Goal: Transaction & Acquisition: Purchase product/service

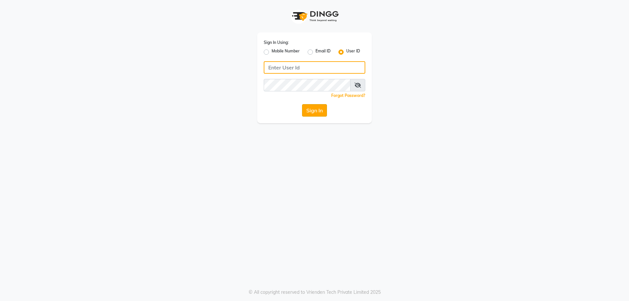
type input "e1781-02"
click at [317, 107] on button "Sign In" at bounding box center [314, 110] width 25 height 12
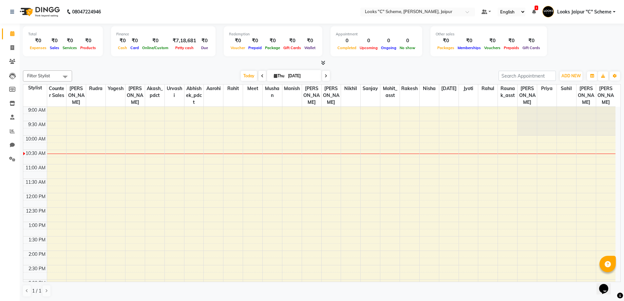
click at [499, 34] on div "Other sales" at bounding box center [489, 34] width 106 height 6
click at [12, 132] on icon at bounding box center [12, 131] width 5 height 5
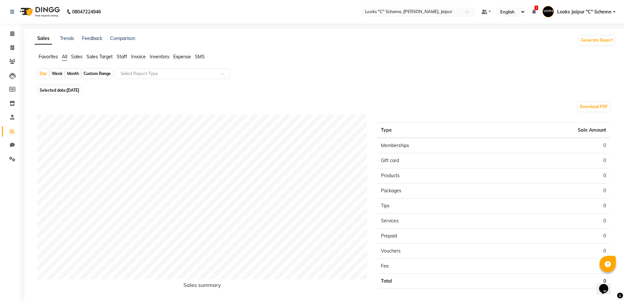
click at [125, 54] on span "Staff" at bounding box center [122, 57] width 10 height 6
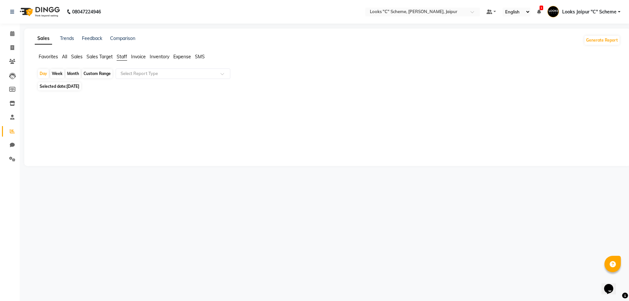
click at [79, 85] on span "[DATE]" at bounding box center [72, 86] width 13 height 5
select select "9"
select select "2025"
click at [79, 86] on span "[DATE]" at bounding box center [72, 86] width 13 height 5
select select "9"
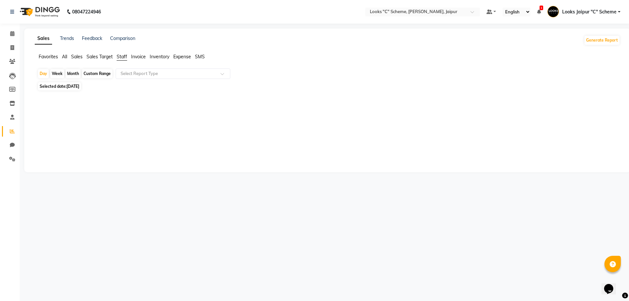
select select "2025"
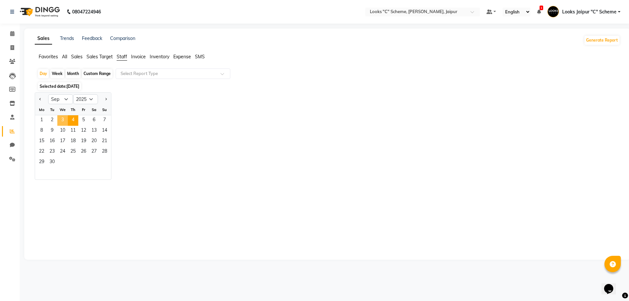
click at [64, 117] on span "3" at bounding box center [62, 120] width 10 height 10
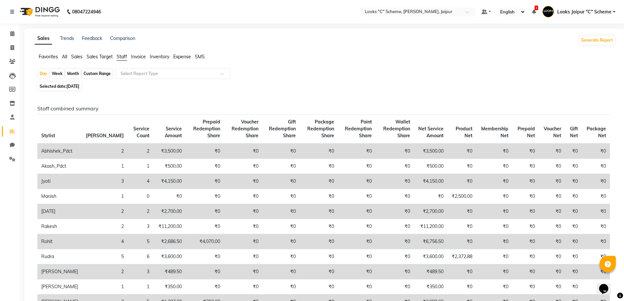
click at [603, 184] on td "₹0" at bounding box center [596, 181] width 28 height 15
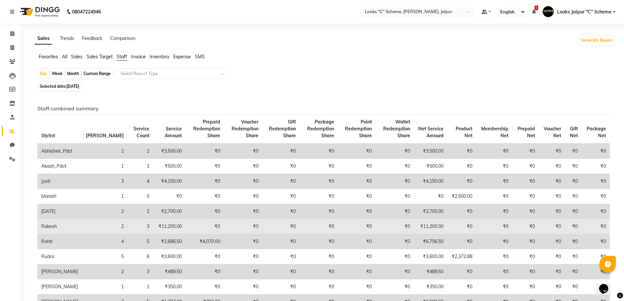
drag, startPoint x: 603, startPoint y: 184, endPoint x: 495, endPoint y: 230, distance: 117.1
click at [495, 229] on td "₹0" at bounding box center [494, 226] width 36 height 15
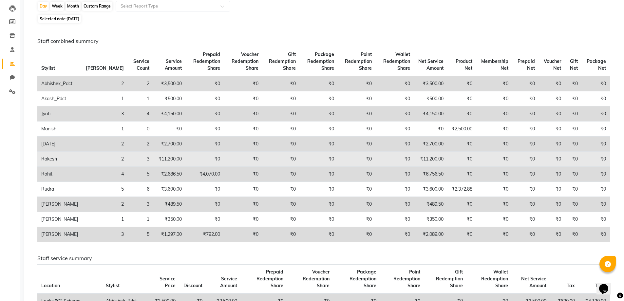
scroll to position [67, 0]
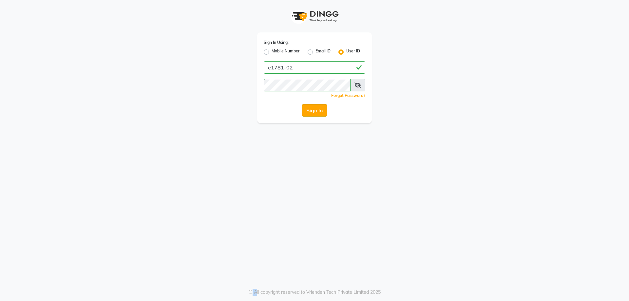
click at [320, 110] on button "Sign In" at bounding box center [314, 110] width 25 height 12
type input "e1781-02"
click at [319, 111] on button "Sign In" at bounding box center [314, 110] width 25 height 12
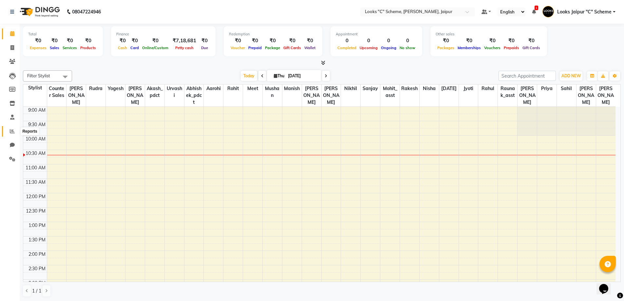
drag, startPoint x: 195, startPoint y: 0, endPoint x: 12, endPoint y: 129, distance: 224.0
click at [12, 129] on icon at bounding box center [12, 131] width 5 height 5
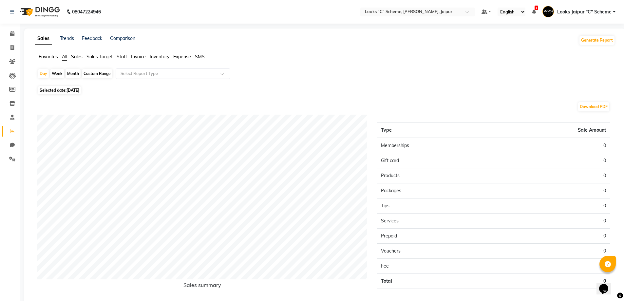
click at [125, 57] on span "Staff" at bounding box center [122, 57] width 10 height 6
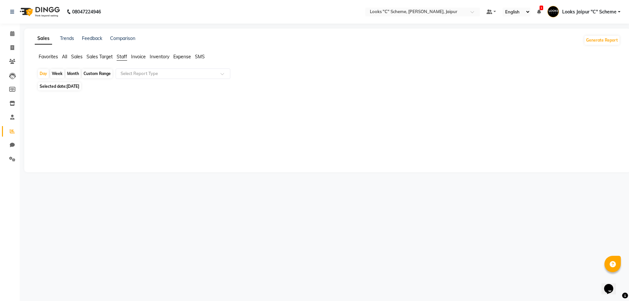
click at [76, 86] on span "[DATE]" at bounding box center [72, 86] width 13 height 5
select select "9"
select select "2025"
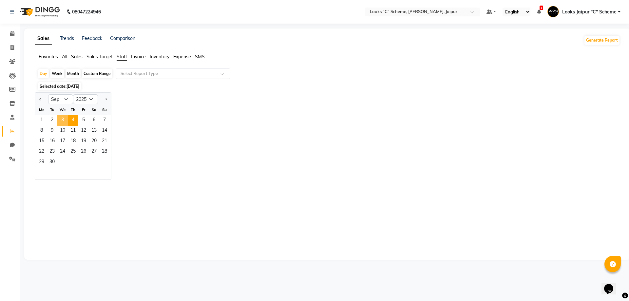
click at [63, 120] on span "3" at bounding box center [62, 120] width 10 height 10
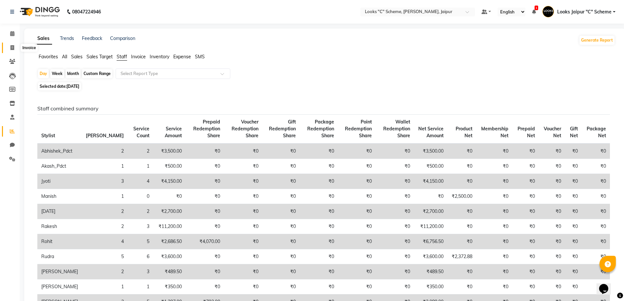
drag, startPoint x: 10, startPoint y: 47, endPoint x: 14, endPoint y: 47, distance: 4.3
click at [10, 47] on icon at bounding box center [12, 47] width 4 height 5
select select "service"
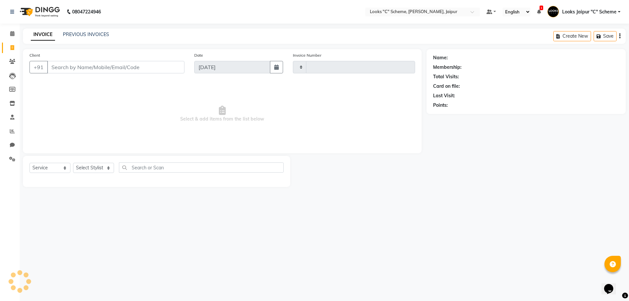
type input "4393"
select select "4315"
click at [93, 35] on link "PREVIOUS INVOICES" at bounding box center [86, 34] width 46 height 6
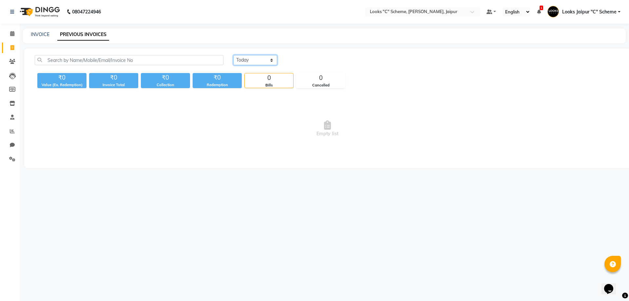
click at [254, 61] on select "[DATE] [DATE] Custom Range" at bounding box center [255, 60] width 44 height 10
select select "[DATE]"
click at [233, 55] on select "[DATE] [DATE] Custom Range" at bounding box center [255, 60] width 44 height 10
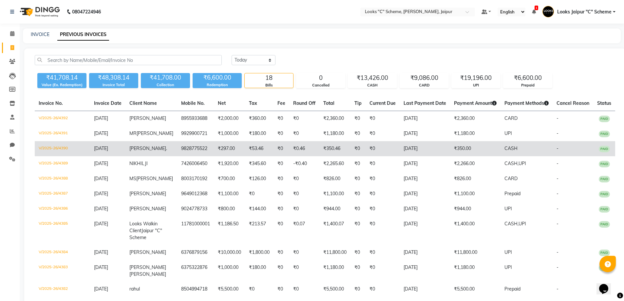
click at [481, 156] on td "₹350.00" at bounding box center [475, 148] width 50 height 15
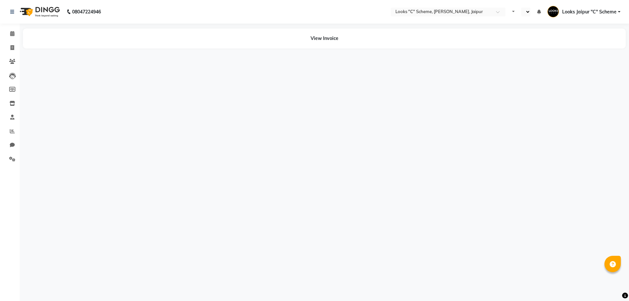
select select "en"
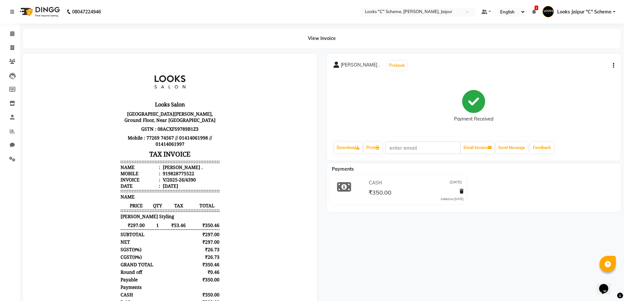
click at [613, 66] on icon "button" at bounding box center [613, 66] width 1 height 0
click at [593, 72] on div "Edit Item Staff" at bounding box center [580, 70] width 45 height 8
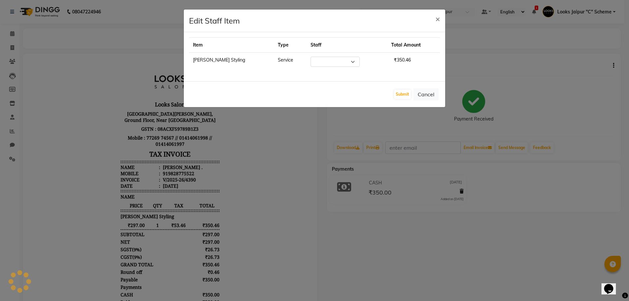
select select "84480"
click at [439, 18] on span "×" at bounding box center [437, 19] width 5 height 10
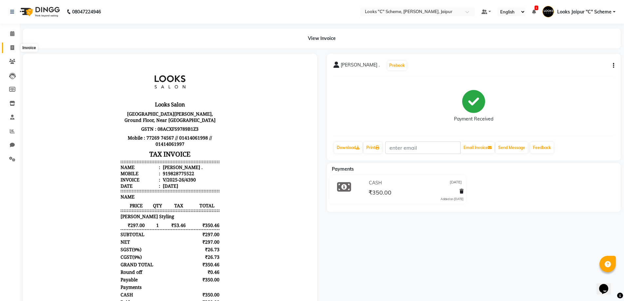
click at [9, 45] on span at bounding box center [12, 48] width 11 height 8
select select "service"
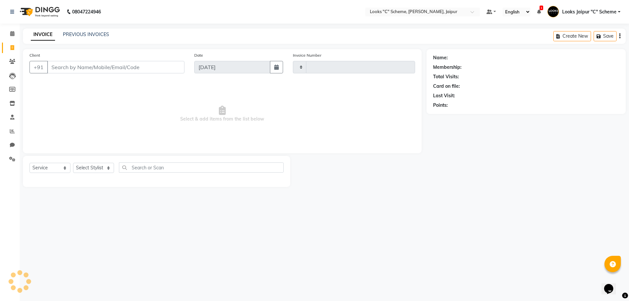
type input "4393"
select select "4315"
click at [91, 34] on link "PREVIOUS INVOICES" at bounding box center [86, 34] width 46 height 6
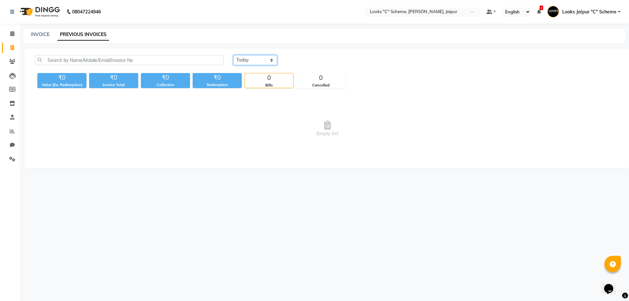
click at [245, 60] on select "[DATE] [DATE] Custom Range" at bounding box center [255, 60] width 44 height 10
select select "[DATE]"
click at [233, 55] on select "[DATE] [DATE] Custom Range" at bounding box center [255, 60] width 44 height 10
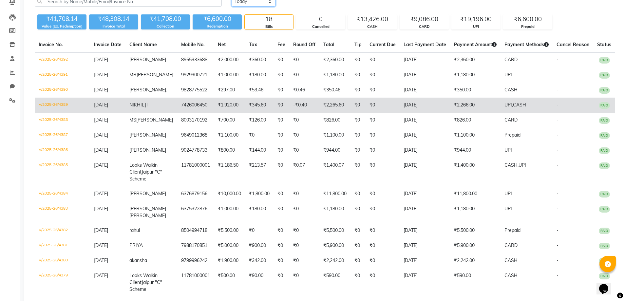
scroll to position [66, 0]
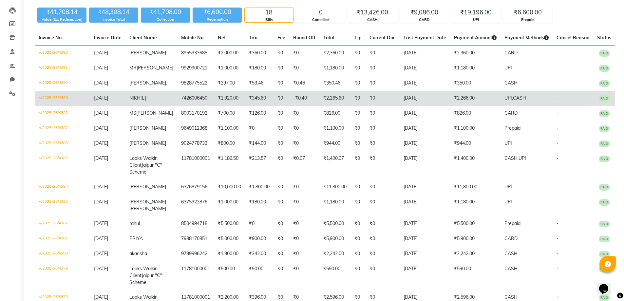
click at [136, 101] on td "NIKHIL JI" at bounding box center [151, 98] width 52 height 15
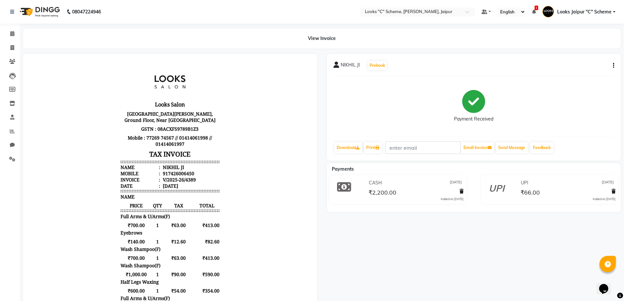
click at [613, 66] on icon "button" at bounding box center [613, 66] width 1 height 0
click at [594, 72] on div "Edit Item Staff" at bounding box center [580, 70] width 45 height 8
select select
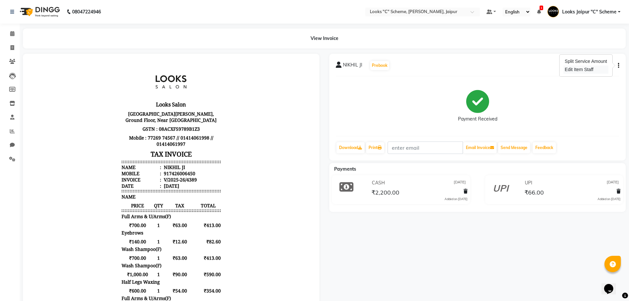
select select
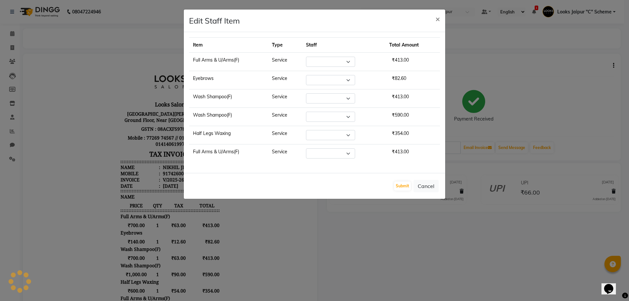
select select "30005"
select select "57107"
select select "67984"
select select "67985"
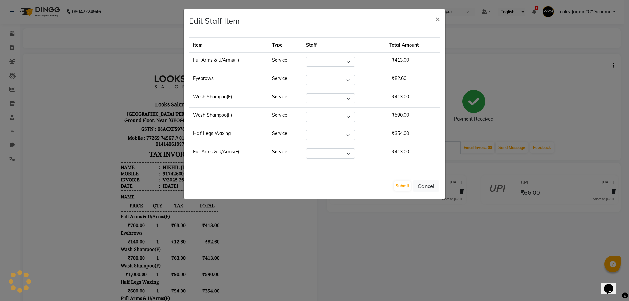
select select "67985"
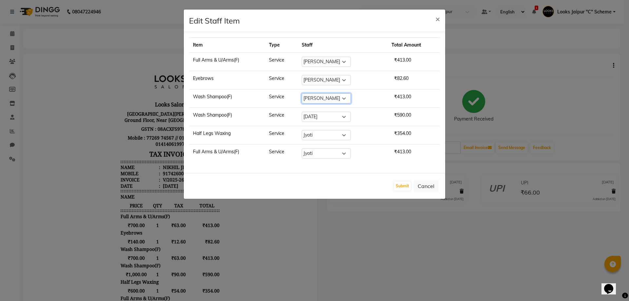
click at [337, 101] on select "Select [PERSON_NAME] Akash_pdct [PERSON_NAME] [PERSON_NAME] Counter Sales Jyoti…" at bounding box center [326, 98] width 49 height 10
select select "52178"
click at [302, 93] on select "Select [PERSON_NAME] Akash_pdct [PERSON_NAME] [PERSON_NAME] Counter Sales Jyoti…" at bounding box center [326, 98] width 49 height 10
click at [404, 187] on button "Submit" at bounding box center [402, 185] width 17 height 9
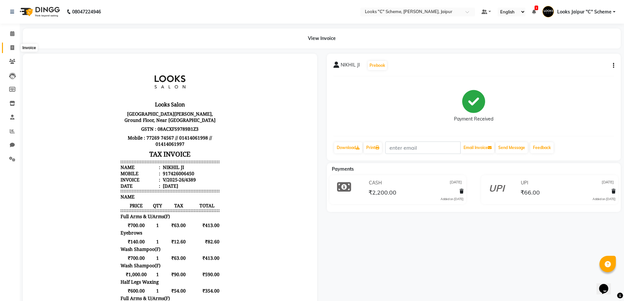
click at [13, 50] on span at bounding box center [12, 48] width 11 height 8
select select "4315"
select select "service"
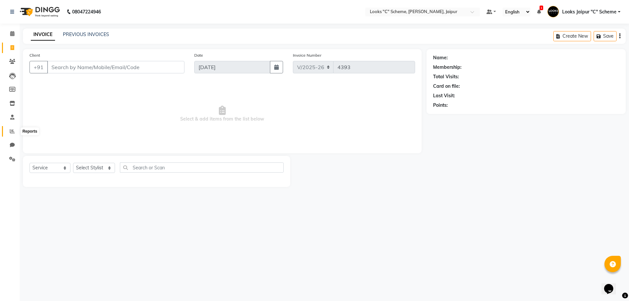
click at [14, 133] on icon at bounding box center [12, 131] width 5 height 5
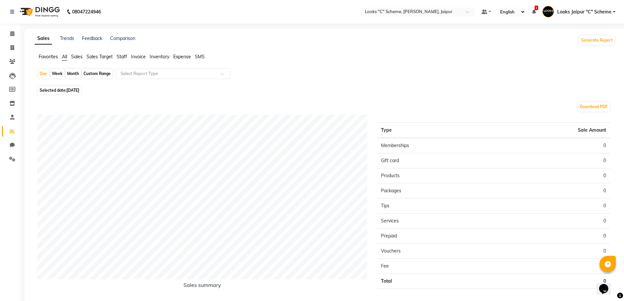
click at [122, 58] on span "Staff" at bounding box center [122, 57] width 10 height 6
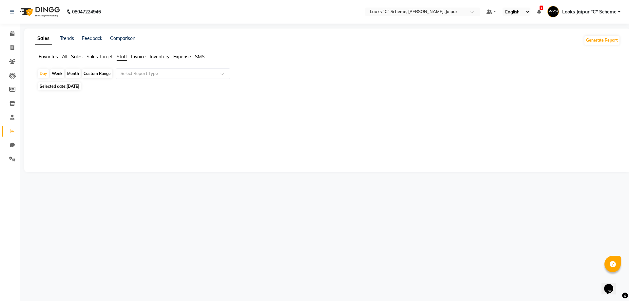
click at [79, 87] on span "[DATE]" at bounding box center [72, 86] width 13 height 5
select select "9"
select select "2025"
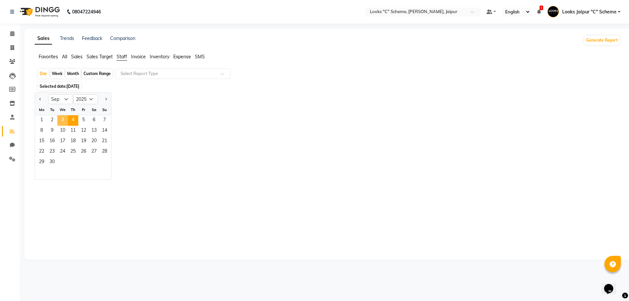
click at [62, 120] on span "3" at bounding box center [62, 120] width 10 height 10
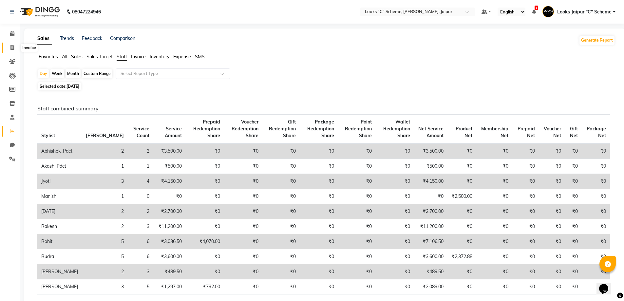
click at [12, 49] on icon at bounding box center [12, 47] width 4 height 5
select select "service"
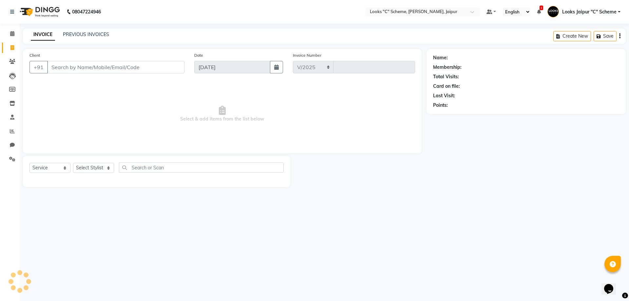
select select "4315"
type input "4393"
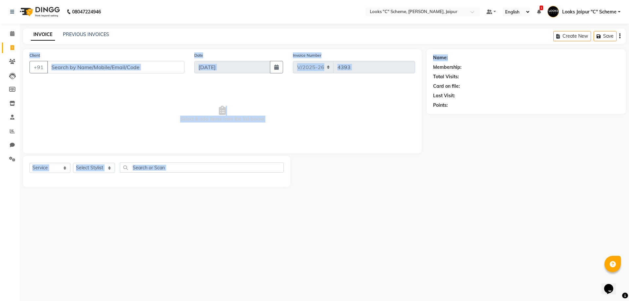
click at [536, 45] on main "INVOICE PREVIOUS INVOICES Create New Save Client +91 Date [DATE] Invoice Number…" at bounding box center [324, 112] width 609 height 168
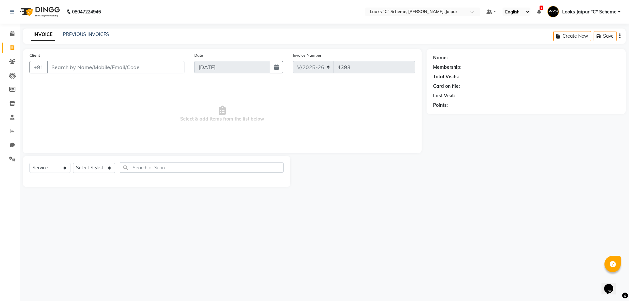
click at [546, 157] on div "Name: Membership: Total Visits: Card on file: Last Visit: Points:" at bounding box center [528, 118] width 204 height 138
click at [12, 132] on icon at bounding box center [12, 131] width 5 height 5
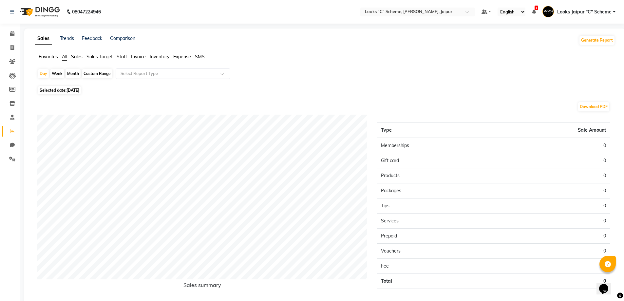
click at [120, 58] on span "Staff" at bounding box center [122, 57] width 10 height 6
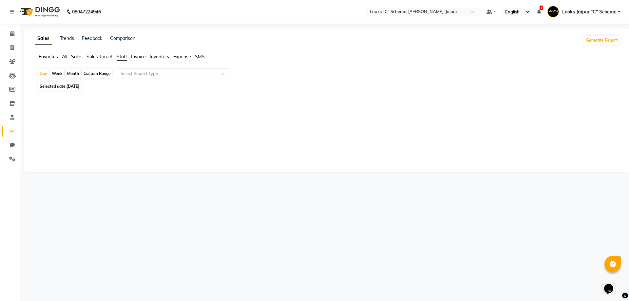
click at [56, 83] on span "Selected date: [DATE]" at bounding box center [59, 86] width 43 height 8
select select "9"
select select "2025"
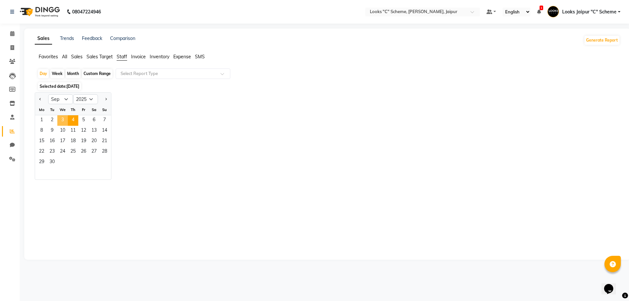
click at [63, 120] on span "3" at bounding box center [62, 120] width 10 height 10
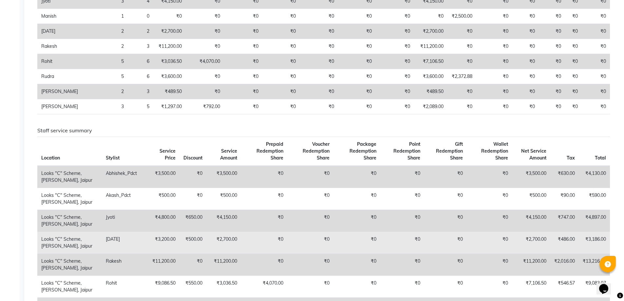
scroll to position [16, 0]
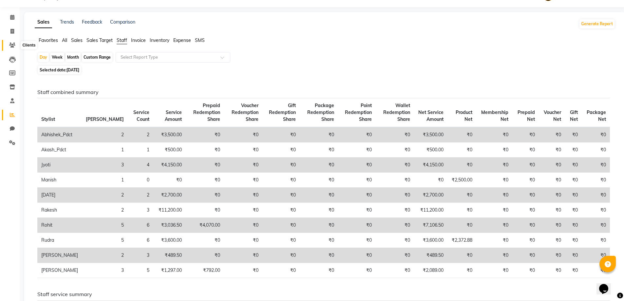
click at [10, 45] on icon at bounding box center [12, 45] width 6 height 5
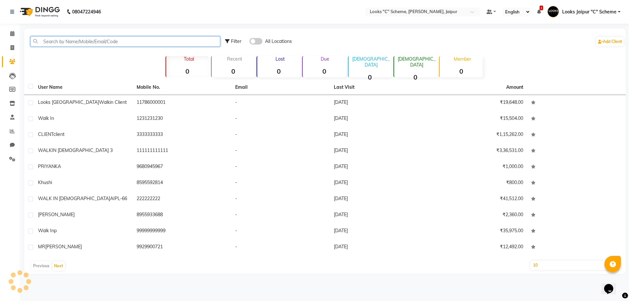
click at [69, 44] on input "text" at bounding box center [125, 41] width 190 height 10
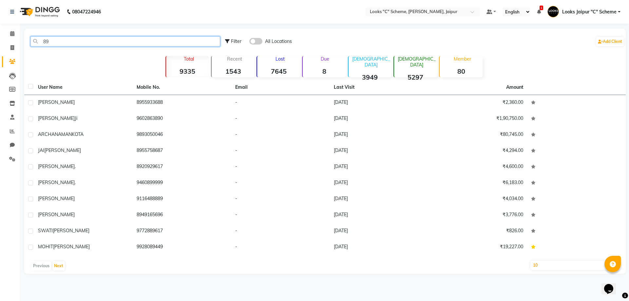
type input "8"
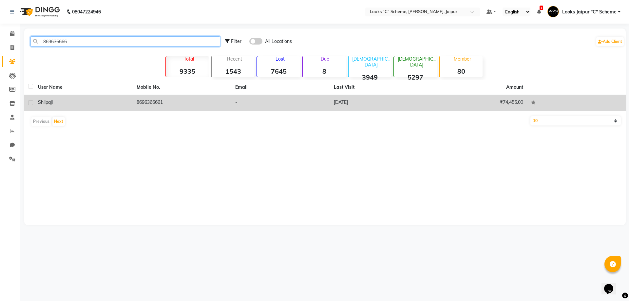
type input "869636666"
click at [60, 103] on div "[PERSON_NAME]" at bounding box center [83, 102] width 91 height 7
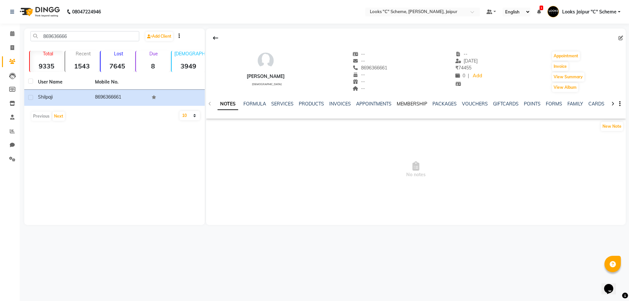
click at [411, 105] on link "MEMBERSHIP" at bounding box center [412, 104] width 30 height 6
click at [303, 106] on link "INVOICES" at bounding box center [308, 104] width 22 height 6
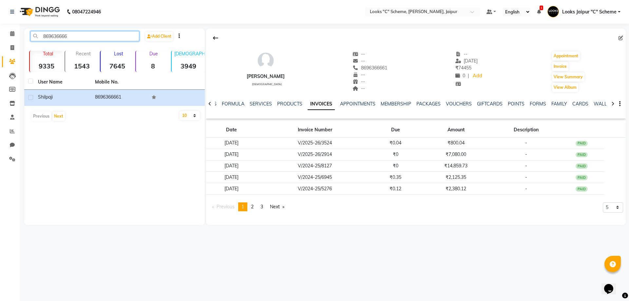
drag, startPoint x: 42, startPoint y: 35, endPoint x: 69, endPoint y: 42, distance: 28.2
click at [69, 42] on div "869636666 Add Client" at bounding box center [115, 38] width 178 height 15
drag, startPoint x: 13, startPoint y: 47, endPoint x: 20, endPoint y: 50, distance: 7.4
click at [13, 47] on icon at bounding box center [12, 47] width 4 height 5
select select "service"
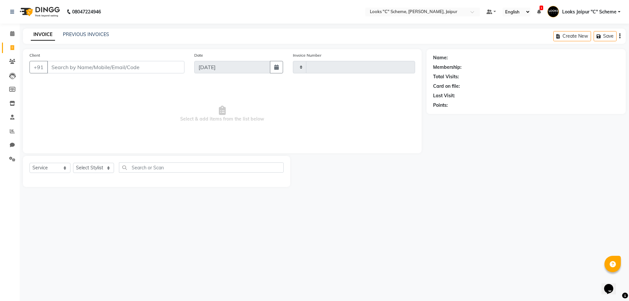
type input "4393"
select select "4315"
click at [121, 67] on input "Client" at bounding box center [115, 67] width 137 height 12
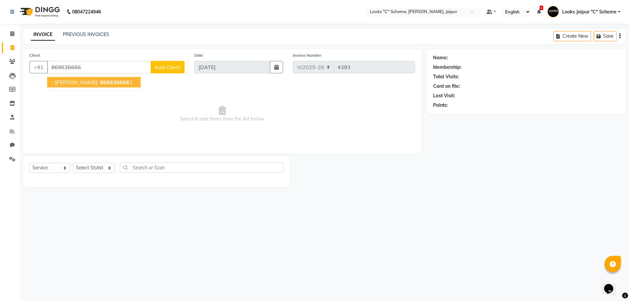
click at [101, 80] on span "869636666" at bounding box center [114, 82] width 29 height 7
type input "8696366661"
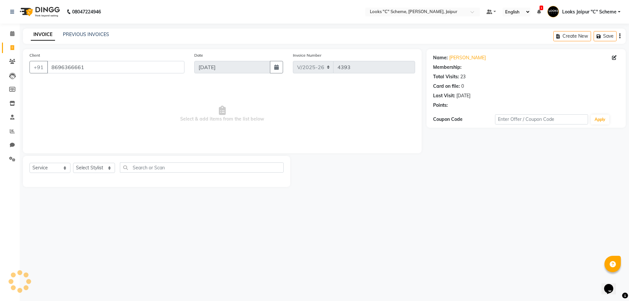
select select "1: Object"
click at [458, 108] on div "3013.12" at bounding box center [457, 105] width 17 height 7
click at [458, 104] on div "3013.12" at bounding box center [457, 105] width 17 height 7
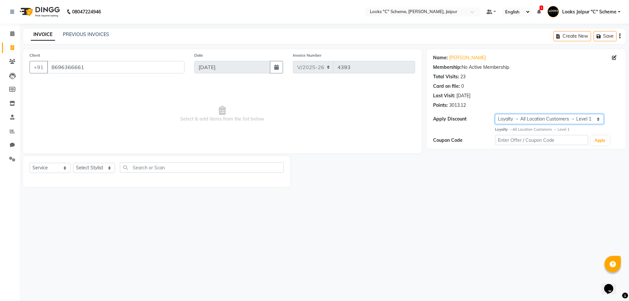
click at [521, 121] on select "Select Loyalty → All Location Customers → Level 1" at bounding box center [549, 119] width 109 height 10
click at [504, 80] on div "Total Visits: 23" at bounding box center [526, 76] width 186 height 7
click at [103, 66] on input "8696366661" at bounding box center [115, 67] width 137 height 12
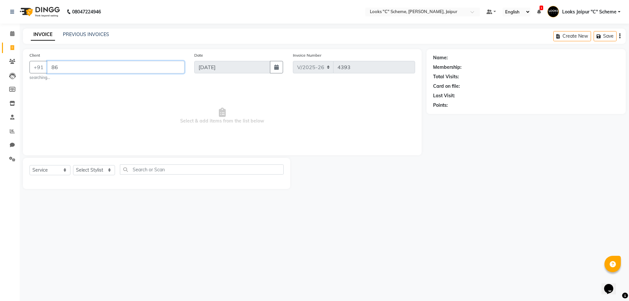
type input "8"
type input "9486863043"
click at [170, 61] on button "Add Client" at bounding box center [168, 67] width 34 height 12
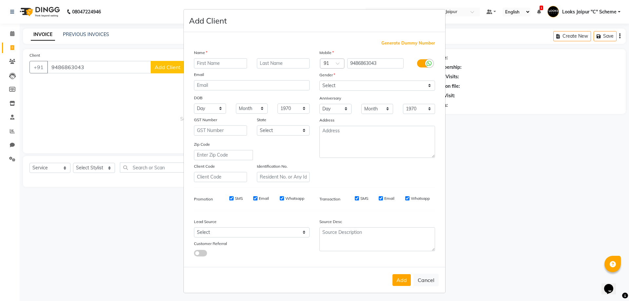
click at [207, 62] on input "text" at bounding box center [220, 63] width 53 height 10
type input "PRIYA"
click at [344, 84] on select "Select [DEMOGRAPHIC_DATA] [DEMOGRAPHIC_DATA] Other Prefer Not To Say" at bounding box center [377, 86] width 116 height 10
select select "[DEMOGRAPHIC_DATA]"
click at [319, 81] on select "Select [DEMOGRAPHIC_DATA] [DEMOGRAPHIC_DATA] Other Prefer Not To Say" at bounding box center [377, 86] width 116 height 10
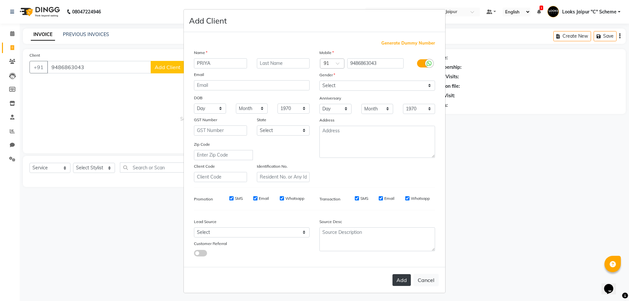
click at [397, 277] on button "Add" at bounding box center [401, 280] width 18 height 12
select select
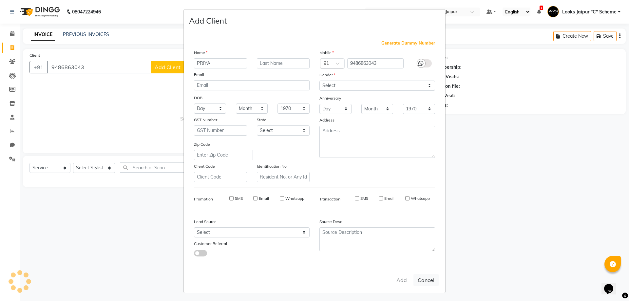
select select
checkbox input "false"
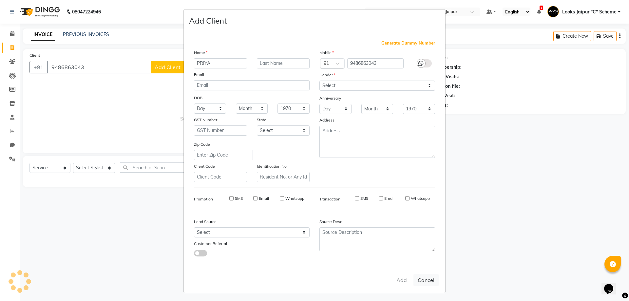
checkbox input "false"
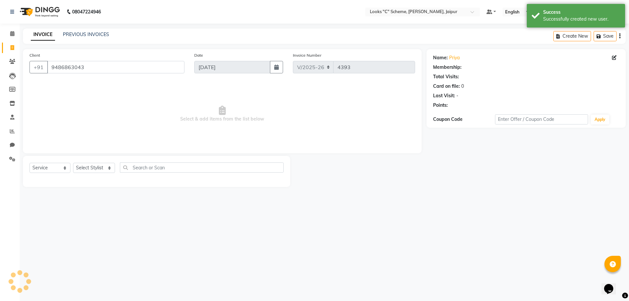
select select "1: Object"
click at [101, 173] on select "Select Stylist [PERSON_NAME] Akash_pdct [PERSON_NAME] [PERSON_NAME] Counter Sal…" at bounding box center [94, 168] width 42 height 10
select select "61093"
click at [73, 163] on select "Select Stylist [PERSON_NAME] Akash_pdct [PERSON_NAME] [PERSON_NAME] Counter Sal…" at bounding box center [94, 168] width 42 height 10
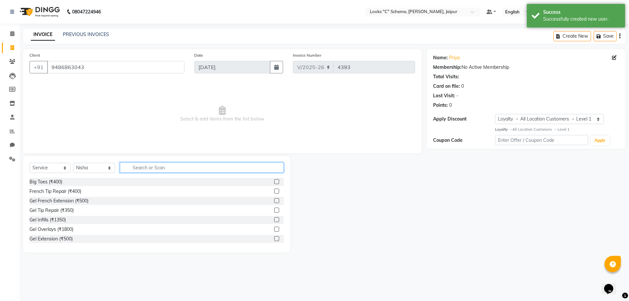
click at [148, 164] on input "text" at bounding box center [202, 167] width 164 height 10
type input "UPP"
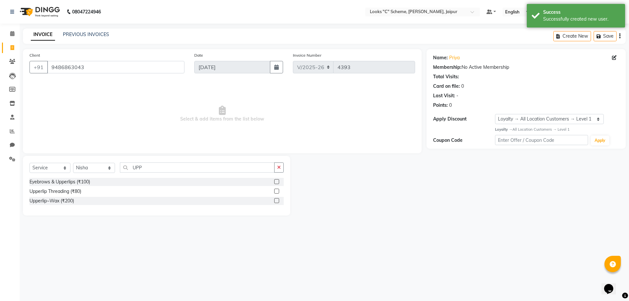
click at [275, 181] on label at bounding box center [276, 181] width 5 height 5
click at [275, 181] on input "checkbox" at bounding box center [276, 182] width 4 height 4
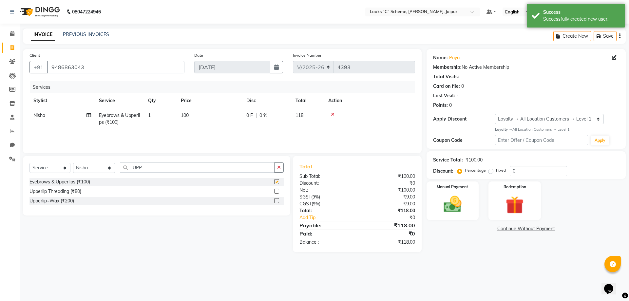
checkbox input "false"
click at [210, 127] on td "100" at bounding box center [210, 119] width 66 height 22
select select "61093"
click at [227, 115] on input "100" at bounding box center [241, 117] width 58 height 10
type input "140"
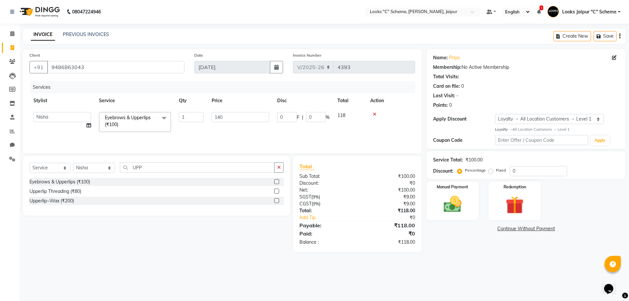
click at [188, 271] on div "08047224946 Select Location × Looks "C" Scheme, Jaipur, Jaipur Default Panel My…" at bounding box center [314, 150] width 629 height 301
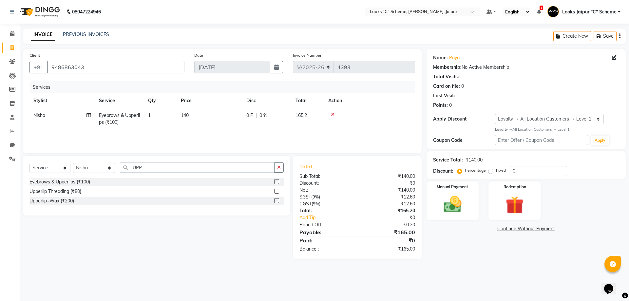
click at [198, 121] on td "140" at bounding box center [210, 119] width 66 height 22
select select "61093"
click at [227, 113] on input "140" at bounding box center [241, 117] width 58 height 10
type input "1"
click at [374, 114] on div at bounding box center [369, 114] width 83 height 5
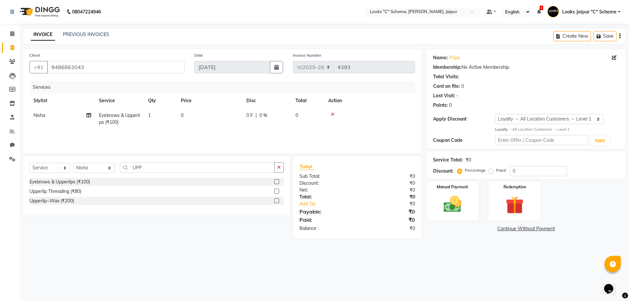
click at [331, 114] on icon at bounding box center [333, 114] width 4 height 5
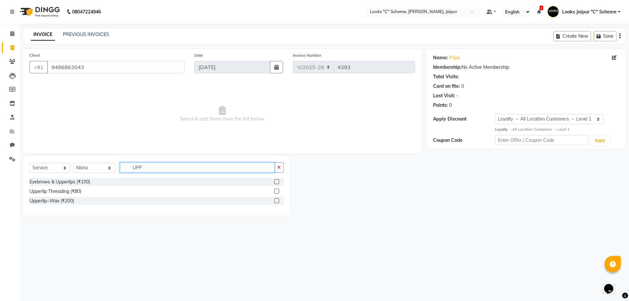
click at [167, 169] on input "UPP" at bounding box center [197, 167] width 155 height 10
type input "U"
type input "UND"
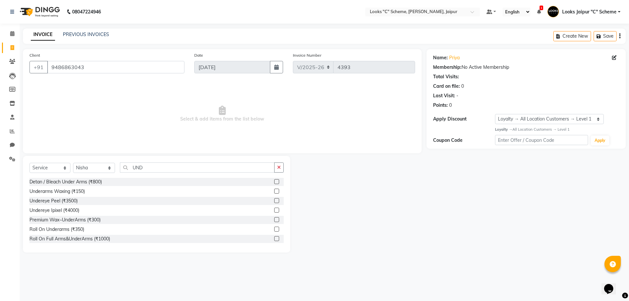
click at [274, 191] on label at bounding box center [276, 191] width 5 height 5
click at [274, 191] on input "checkbox" at bounding box center [276, 191] width 4 height 4
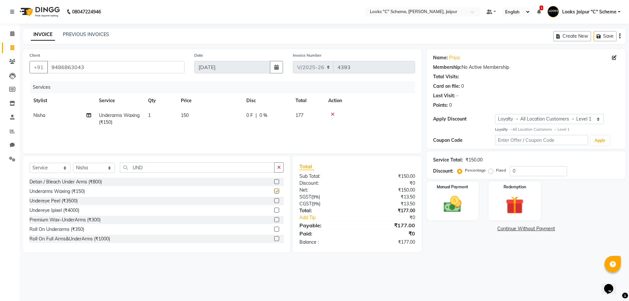
checkbox input "false"
drag, startPoint x: 198, startPoint y: 116, endPoint x: 211, endPoint y: 119, distance: 12.9
click at [201, 117] on td "150" at bounding box center [210, 119] width 66 height 22
select select "61093"
click at [238, 119] on input "150" at bounding box center [241, 117] width 58 height 10
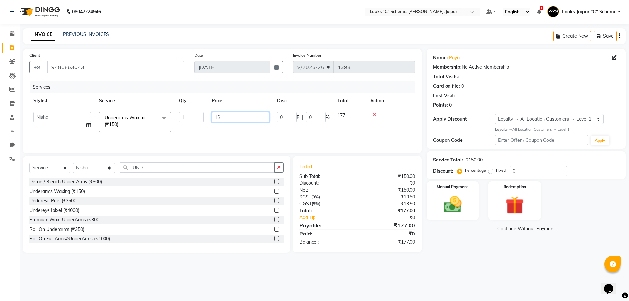
type input "1"
type input "200"
click at [296, 284] on div "08047224946 Select Location × Looks "C" Scheme, Jaipur, Jaipur Default Panel My…" at bounding box center [314, 150] width 629 height 301
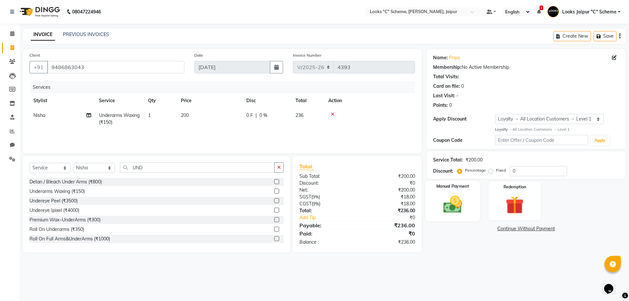
click at [455, 210] on img at bounding box center [452, 205] width 30 height 22
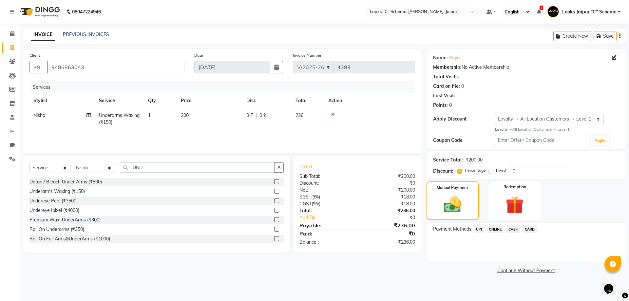
click at [477, 229] on span "UPI" at bounding box center [479, 229] width 10 height 8
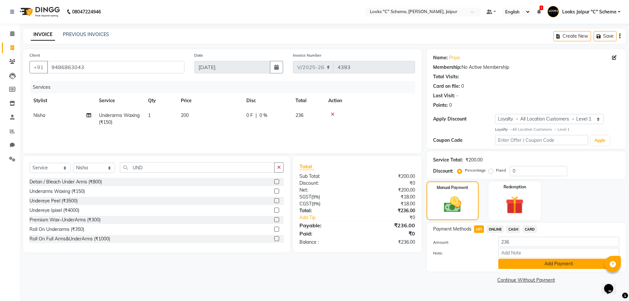
click at [563, 267] on button "Add Payment" at bounding box center [558, 264] width 121 height 10
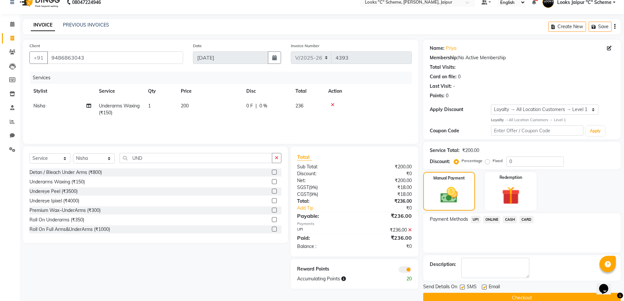
scroll to position [21, 0]
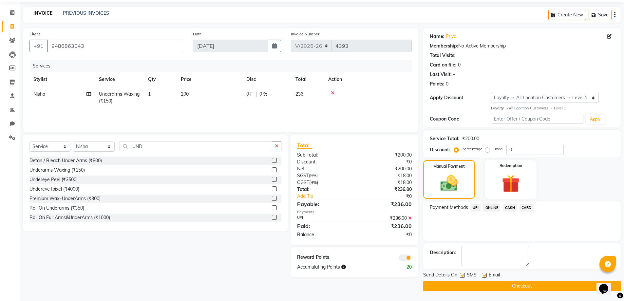
click at [485, 282] on button "Checkout" at bounding box center [521, 286] width 197 height 10
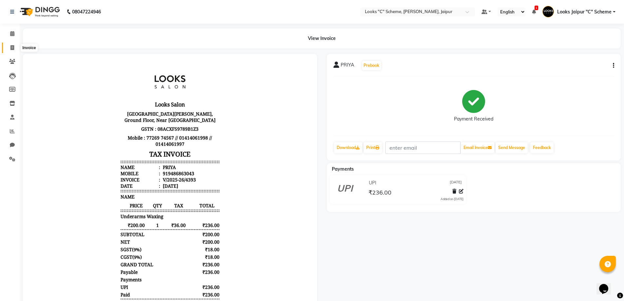
click at [12, 47] on icon at bounding box center [12, 47] width 4 height 5
select select "4315"
select select "service"
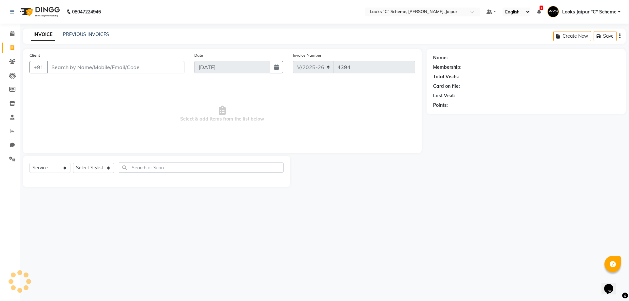
click at [72, 66] on input "Client" at bounding box center [115, 67] width 137 height 12
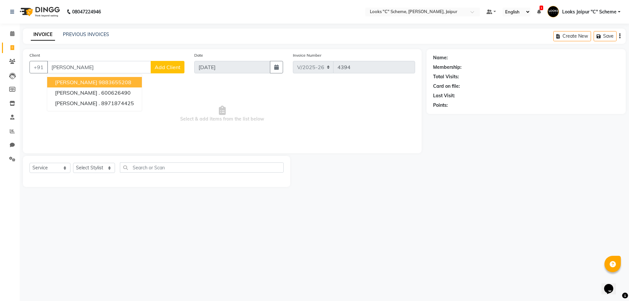
click at [76, 85] on button "[PERSON_NAME] 9883655208" at bounding box center [94, 82] width 95 height 10
type input "9883655208"
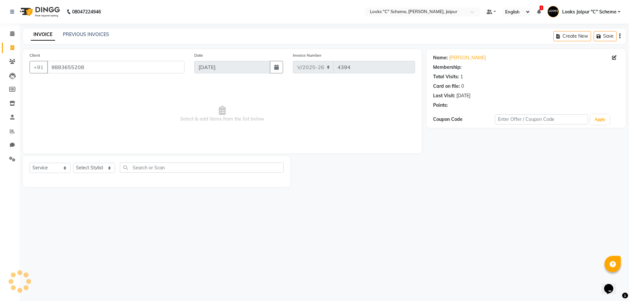
select select "1: Object"
click at [103, 168] on select "Select Stylist [PERSON_NAME] Akash_pdct [PERSON_NAME] [PERSON_NAME] Counter Sal…" at bounding box center [94, 168] width 42 height 10
select select "57106"
click at [73, 163] on select "Select Stylist [PERSON_NAME] Akash_pdct [PERSON_NAME] [PERSON_NAME] Counter Sal…" at bounding box center [94, 168] width 42 height 10
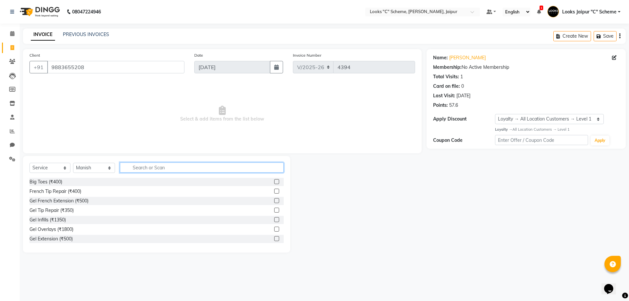
click at [132, 166] on input "text" at bounding box center [202, 167] width 164 height 10
type input "CUT"
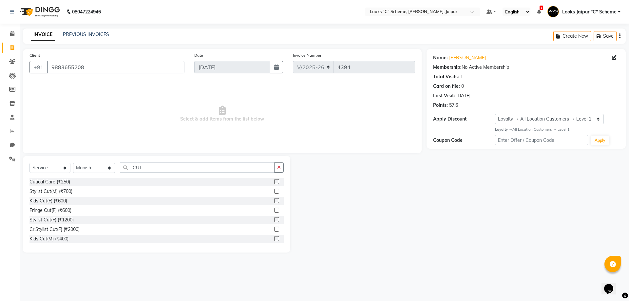
click at [274, 189] on label at bounding box center [276, 191] width 5 height 5
click at [274, 189] on input "checkbox" at bounding box center [276, 191] width 4 height 4
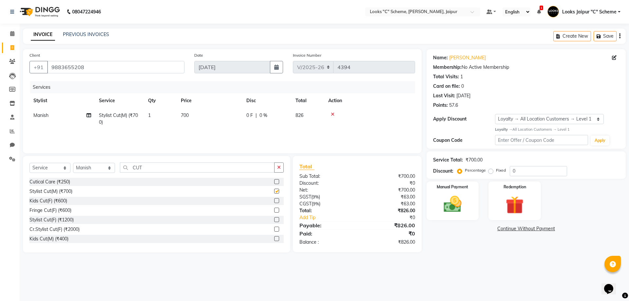
checkbox input "false"
click at [209, 119] on td "700" at bounding box center [210, 119] width 66 height 22
select select "57106"
click at [225, 116] on input "700" at bounding box center [241, 117] width 58 height 10
type input "704"
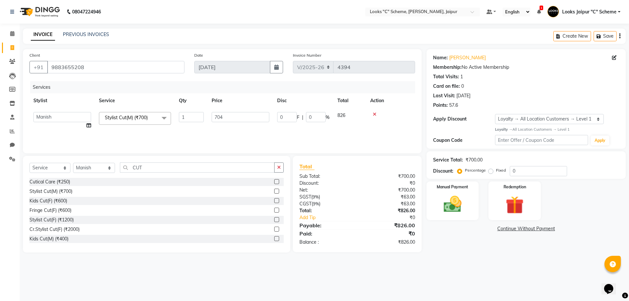
drag, startPoint x: 262, startPoint y: 297, endPoint x: 265, endPoint y: 291, distance: 5.7
click at [263, 296] on div "08047224946 Select Location × Looks "C" Scheme, Jaipur, Jaipur Default Panel My…" at bounding box center [314, 150] width 629 height 301
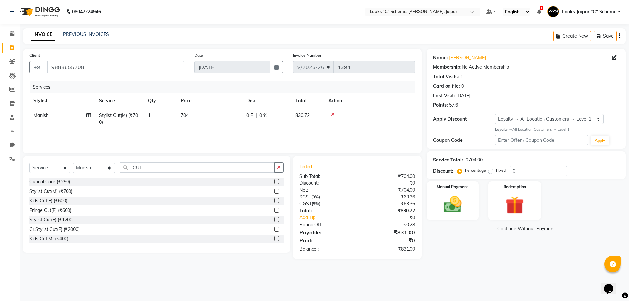
drag, startPoint x: 190, startPoint y: 109, endPoint x: 199, endPoint y: 111, distance: 9.0
click at [191, 109] on td "704" at bounding box center [210, 119] width 66 height 22
select select "57106"
click at [227, 117] on input "704" at bounding box center [241, 117] width 58 height 10
type input "700"
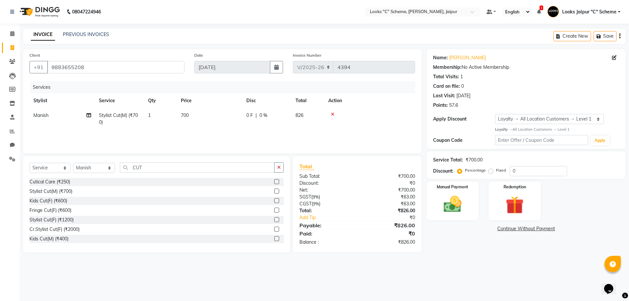
click at [225, 290] on div "08047224946 Select Location × Looks "C" Scheme, Jaipur, Jaipur Default Panel My…" at bounding box center [314, 150] width 629 height 301
click at [462, 196] on img at bounding box center [452, 205] width 30 height 22
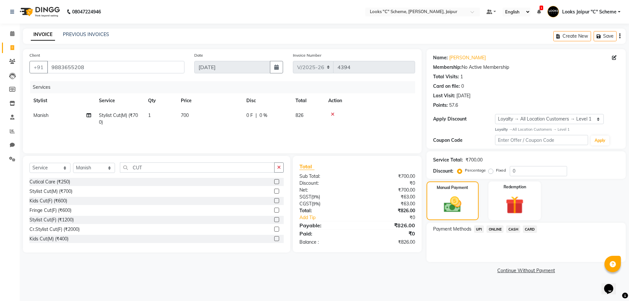
click at [513, 231] on span "CASH" at bounding box center [513, 229] width 14 height 8
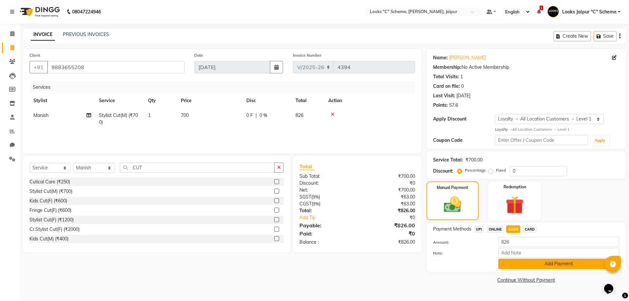
click at [518, 264] on button "Add Payment" at bounding box center [558, 264] width 121 height 10
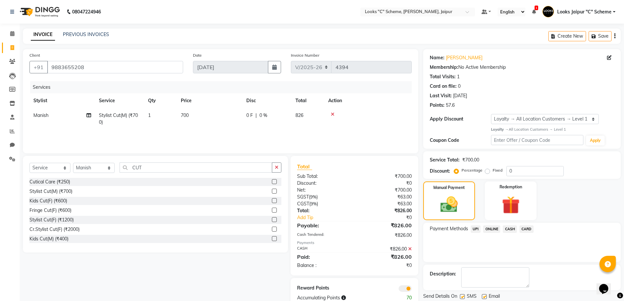
scroll to position [21, 0]
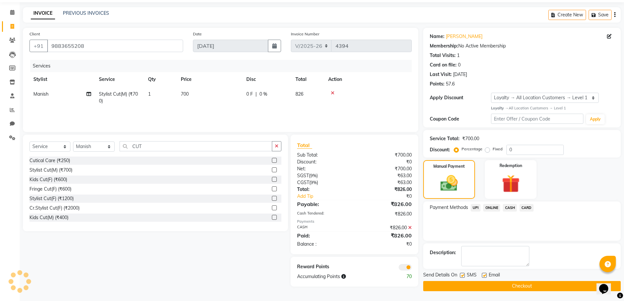
click at [485, 275] on label at bounding box center [484, 275] width 5 height 5
click at [485, 275] on input "checkbox" at bounding box center [484, 275] width 4 height 4
checkbox input "false"
click at [464, 275] on label at bounding box center [462, 275] width 5 height 5
click at [464, 275] on input "checkbox" at bounding box center [462, 275] width 4 height 4
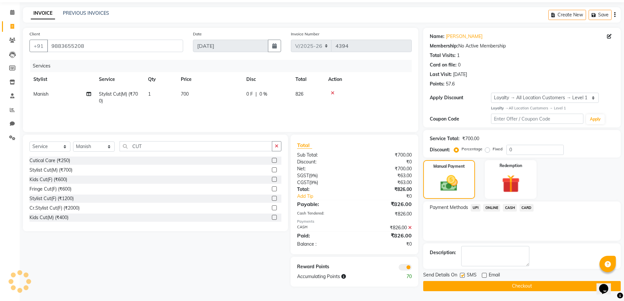
checkbox input "false"
click at [463, 286] on button "Checkout" at bounding box center [521, 286] width 197 height 10
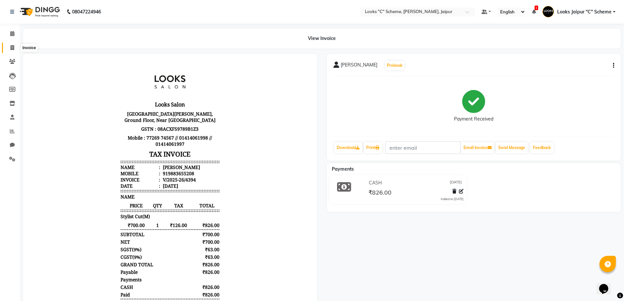
click at [12, 45] on span at bounding box center [12, 48] width 11 height 8
select select "4315"
select select "service"
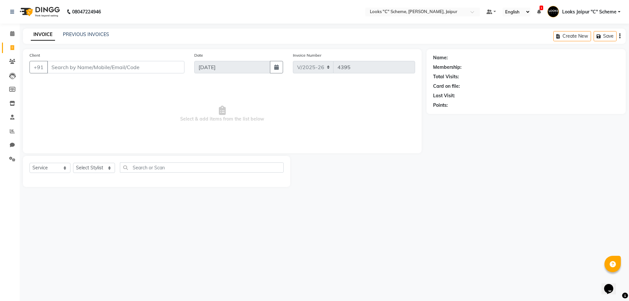
drag, startPoint x: 86, startPoint y: 67, endPoint x: 96, endPoint y: 73, distance: 11.9
click at [87, 67] on input "Client" at bounding box center [115, 67] width 137 height 12
type input "9958155655"
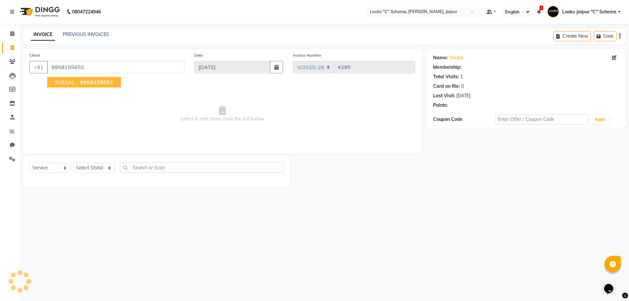
select select "1: Object"
click at [101, 83] on span "995815565" at bounding box center [94, 82] width 29 height 7
select select "1: Object"
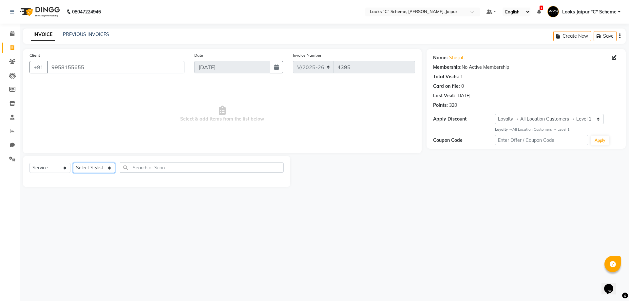
click at [103, 164] on select "Select Stylist [PERSON_NAME] Akash_pdct [PERSON_NAME] [PERSON_NAME] Counter Sal…" at bounding box center [94, 168] width 42 height 10
select select "61093"
click at [73, 163] on select "Select Stylist [PERSON_NAME] Akash_pdct [PERSON_NAME] [PERSON_NAME] Counter Sal…" at bounding box center [94, 168] width 42 height 10
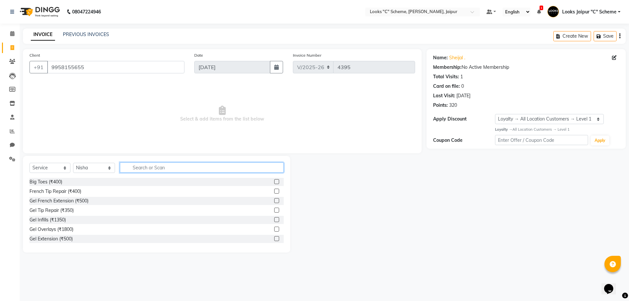
click at [154, 168] on input "text" at bounding box center [202, 167] width 164 height 10
type input "WASH"
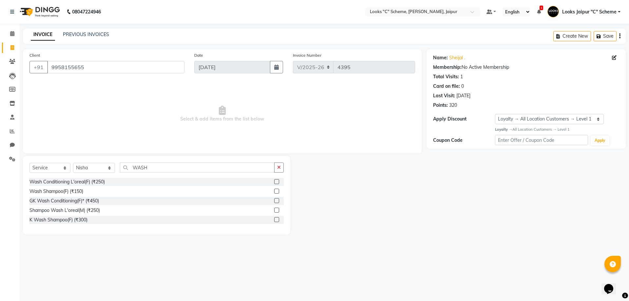
click at [277, 211] on label at bounding box center [276, 210] width 5 height 5
click at [277, 211] on input "checkbox" at bounding box center [276, 210] width 4 height 4
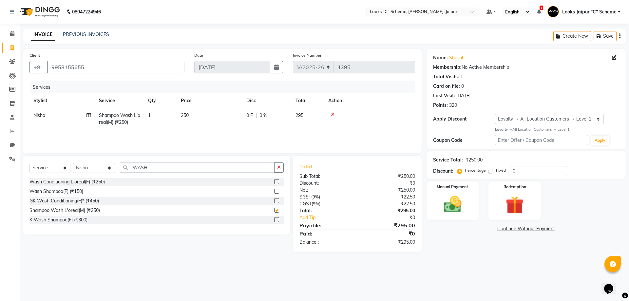
checkbox input "false"
drag, startPoint x: 205, startPoint y: 115, endPoint x: 211, endPoint y: 113, distance: 6.1
click at [205, 114] on td "250" at bounding box center [210, 119] width 66 height 22
select select "61093"
drag, startPoint x: 212, startPoint y: 113, endPoint x: 215, endPoint y: 112, distance: 3.7
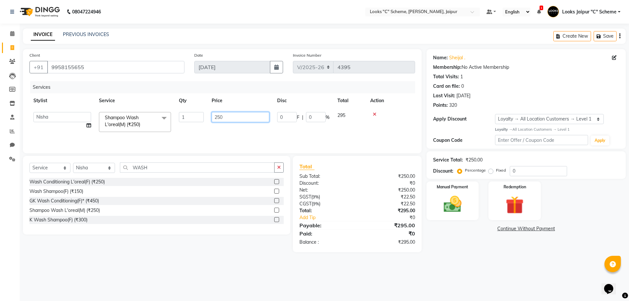
click at [214, 112] on input "250" at bounding box center [241, 117] width 58 height 10
click at [232, 120] on input "250" at bounding box center [241, 117] width 58 height 10
type input "2"
type input "700"
click at [186, 251] on div "Select Service Product Membership Package Voucher Prepaid Gift Card Select Styl…" at bounding box center [154, 204] width 272 height 96
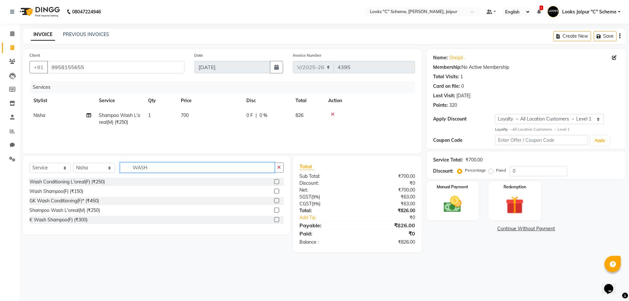
click at [186, 168] on input "WASH" at bounding box center [197, 167] width 155 height 10
type input "W"
type input "UPP"
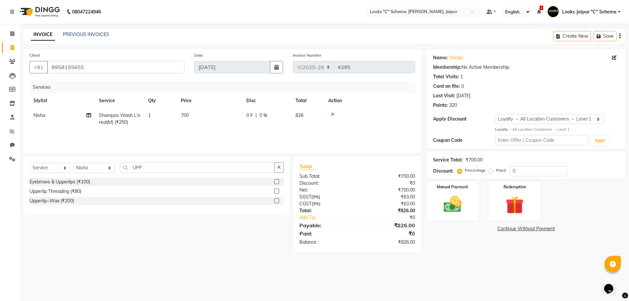
click at [278, 181] on label at bounding box center [276, 181] width 5 height 5
click at [278, 181] on input "checkbox" at bounding box center [276, 182] width 4 height 4
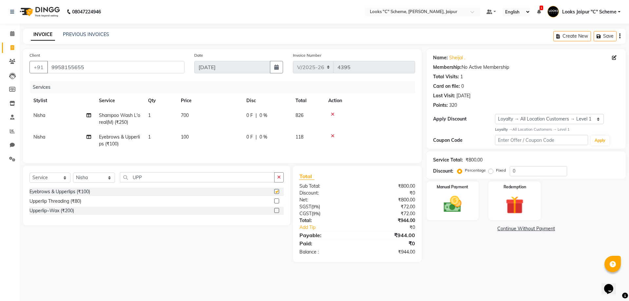
checkbox input "false"
click at [188, 136] on span "100" at bounding box center [185, 137] width 8 height 6
select select "61093"
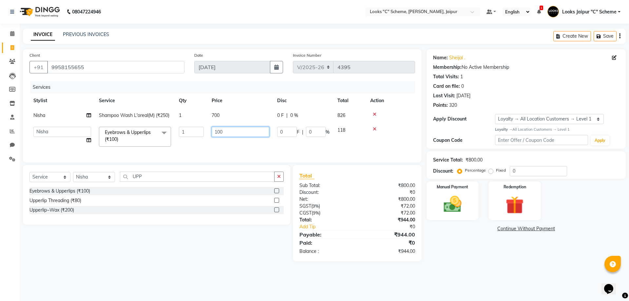
click at [218, 131] on input "100" at bounding box center [241, 132] width 58 height 10
click at [221, 132] on input "100" at bounding box center [241, 132] width 58 height 10
type input "140"
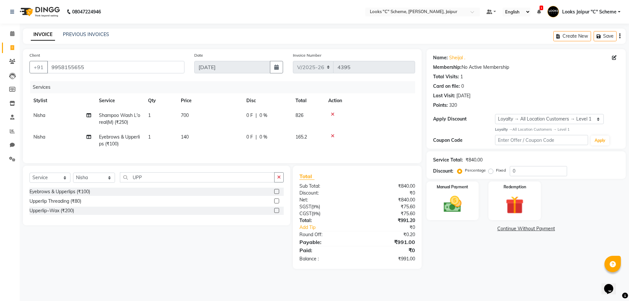
click at [256, 253] on div "Select Service Product Membership Package Voucher Prepaid Gift Card Select Styl…" at bounding box center [154, 217] width 272 height 103
click at [163, 182] on input "UPP" at bounding box center [197, 177] width 155 height 10
type input "U"
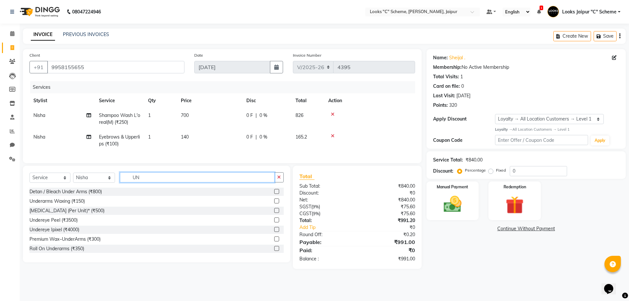
type input "UN"
click at [274, 203] on label at bounding box center [276, 200] width 5 height 5
click at [274, 203] on input "checkbox" at bounding box center [276, 201] width 4 height 4
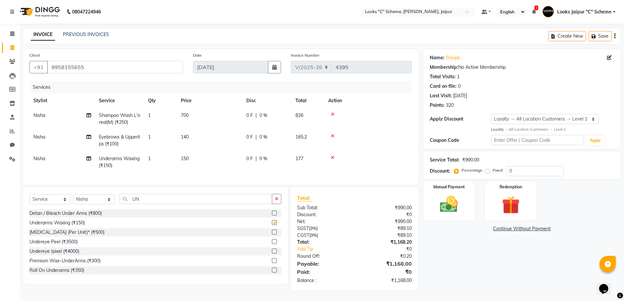
checkbox input "false"
click at [194, 157] on td "150" at bounding box center [210, 162] width 66 height 22
select select "61093"
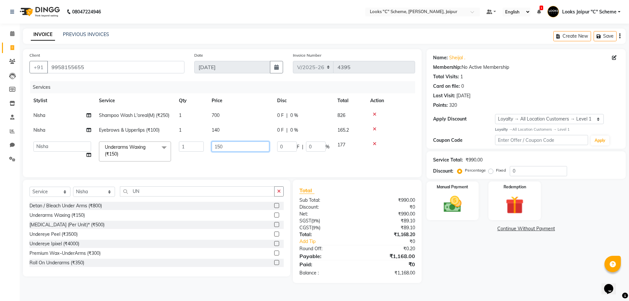
click at [245, 149] on input "150" at bounding box center [241, 146] width 58 height 10
type input "1"
type input "200"
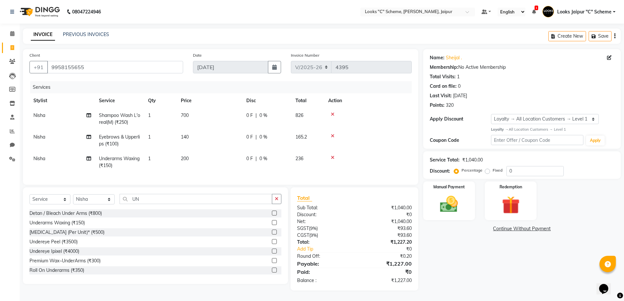
click at [365, 246] on div "Total Sub Total: ₹1,040.00 Discount: ₹0 Net: ₹1,040.00 SGST ( 9% ) ₹93.60 CGST …" at bounding box center [354, 239] width 114 height 90
click at [456, 201] on img at bounding box center [449, 204] width 30 height 21
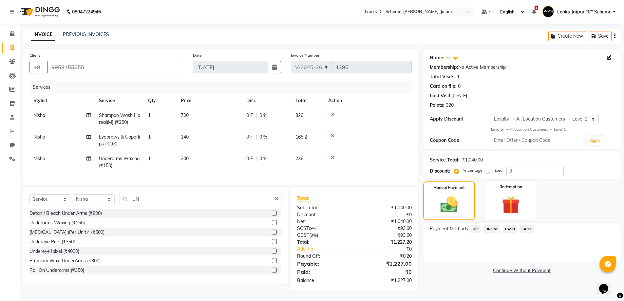
click at [475, 230] on span "UPI" at bounding box center [476, 229] width 10 height 8
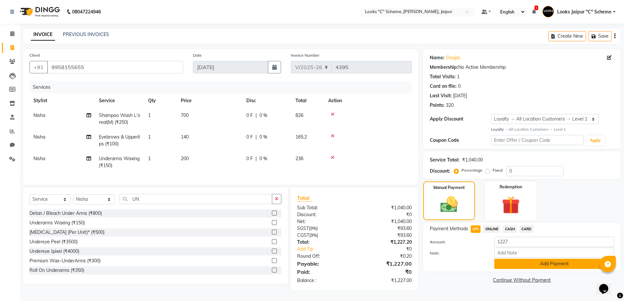
click at [500, 261] on button "Add Payment" at bounding box center [554, 264] width 120 height 10
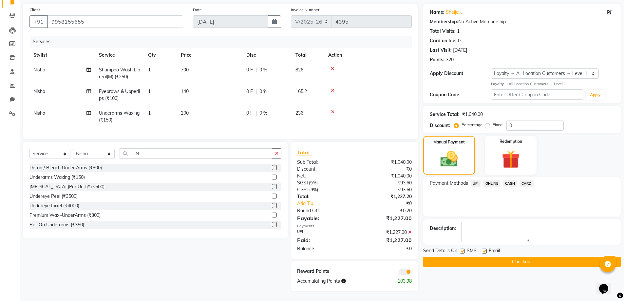
scroll to position [50, 0]
click at [498, 258] on button "Checkout" at bounding box center [521, 262] width 197 height 10
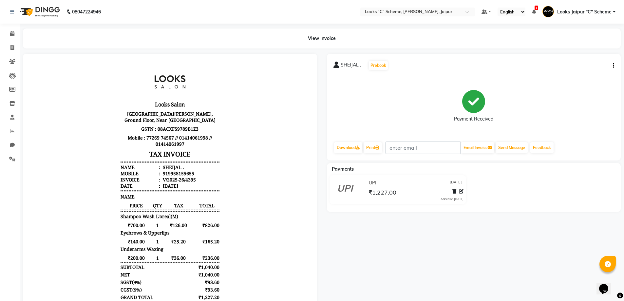
drag, startPoint x: 509, startPoint y: 266, endPoint x: 526, endPoint y: 269, distance: 17.0
click at [526, 269] on div "SHEIJAL . Prebook Payment Received Download Print Email Invoice Send Message Fe…" at bounding box center [474, 217] width 304 height 327
click at [16, 47] on span at bounding box center [12, 48] width 11 height 8
select select "service"
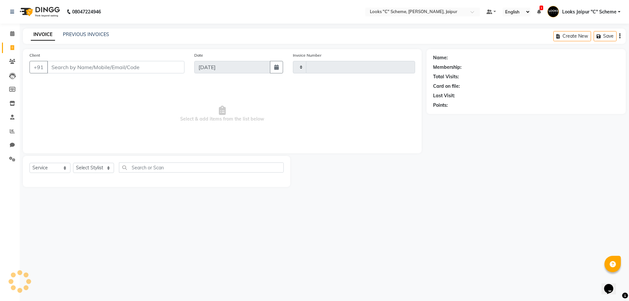
click at [94, 40] on div "INVOICE PREVIOUS INVOICES Create New Save" at bounding box center [324, 35] width 603 height 15
click at [98, 36] on link "PREVIOUS INVOICES" at bounding box center [86, 34] width 46 height 6
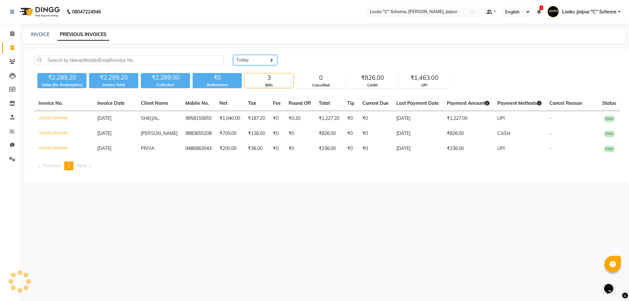
click at [257, 59] on select "[DATE] [DATE] Custom Range" at bounding box center [255, 60] width 44 height 10
click at [233, 55] on select "[DATE] [DATE] Custom Range" at bounding box center [255, 60] width 44 height 10
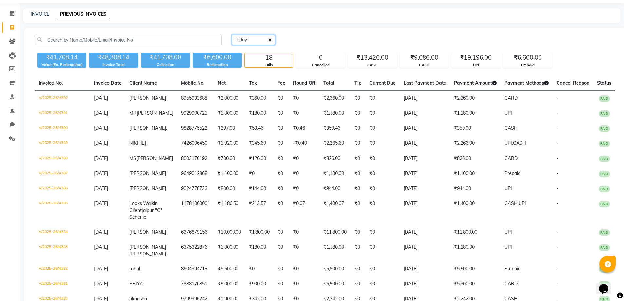
scroll to position [1, 0]
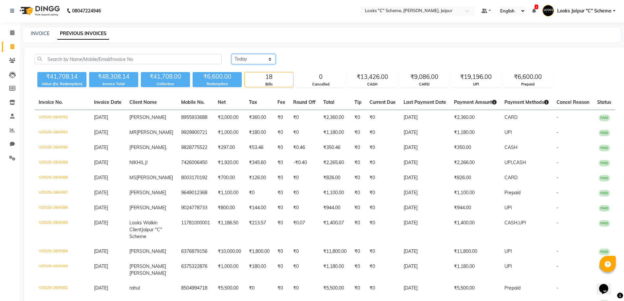
click at [268, 56] on select "[DATE] [DATE] Custom Range" at bounding box center [254, 59] width 44 height 10
select select "range"
click at [232, 54] on select "[DATE] [DATE] Custom Range" at bounding box center [254, 59] width 44 height 10
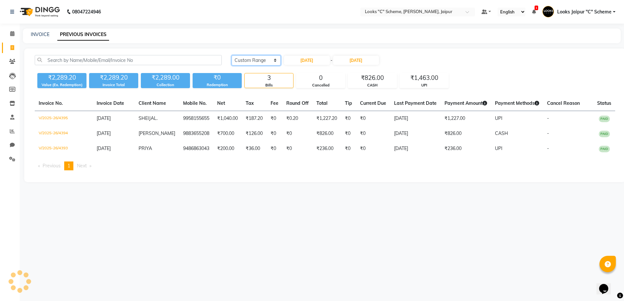
scroll to position [0, 0]
click at [321, 64] on input "[DATE]" at bounding box center [309, 60] width 46 height 9
select select "9"
select select "2025"
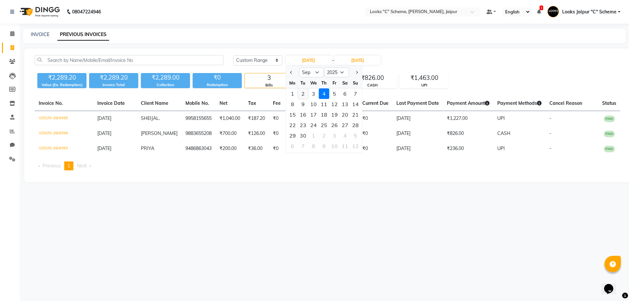
click at [301, 93] on div "2" at bounding box center [303, 93] width 10 height 10
type input "[DATE]"
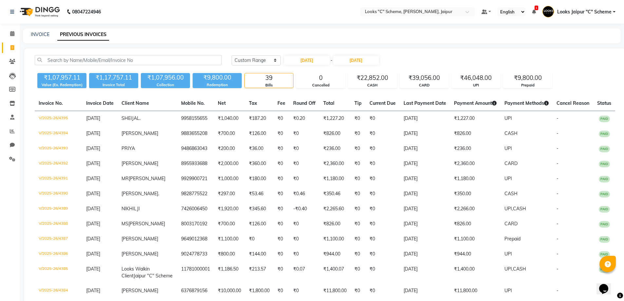
click at [366, 66] on div "[DATE] [DATE] Custom Range [DATE] - [DATE]" at bounding box center [423, 62] width 393 height 15
click at [368, 63] on input "[DATE]" at bounding box center [356, 60] width 46 height 9
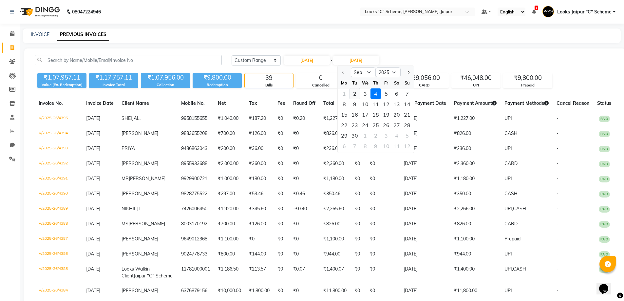
click at [354, 92] on div "2" at bounding box center [354, 93] width 10 height 10
type input "[DATE]"
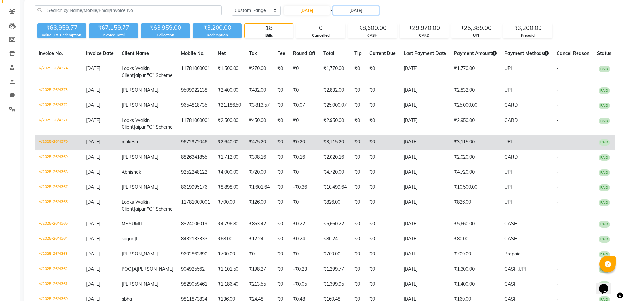
scroll to position [47, 0]
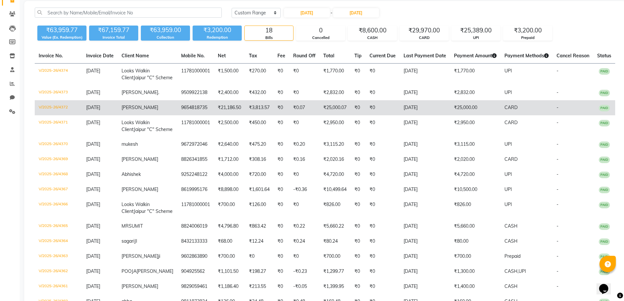
click at [186, 115] on td "9654818735" at bounding box center [195, 107] width 37 height 15
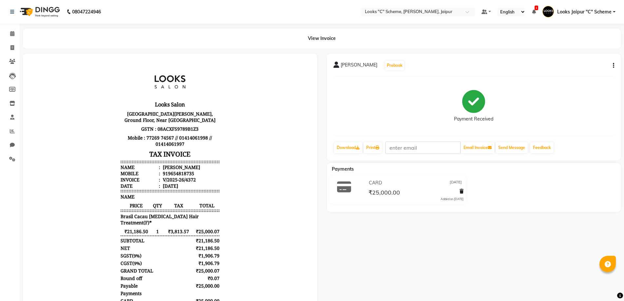
click at [617, 64] on div "Manisha Prebook Payment Received Download Print Email Invoice Send Message Feed…" at bounding box center [474, 107] width 294 height 107
click at [379, 149] on icon at bounding box center [377, 148] width 4 height 4
